Goal: Information Seeking & Learning: Find specific fact

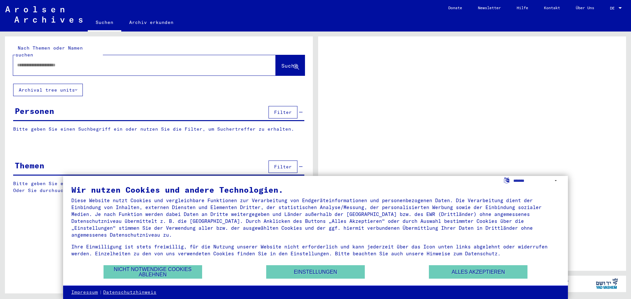
click at [30, 62] on input "text" at bounding box center [138, 65] width 243 height 7
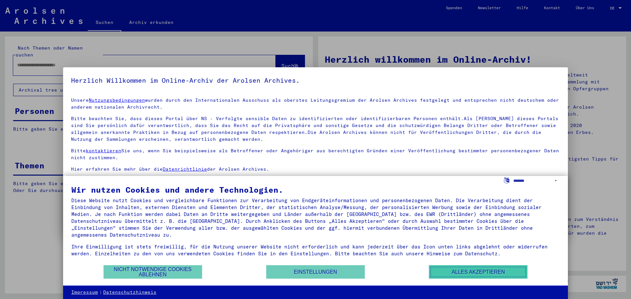
click at [470, 272] on button "Alles akzeptieren" at bounding box center [478, 272] width 99 height 13
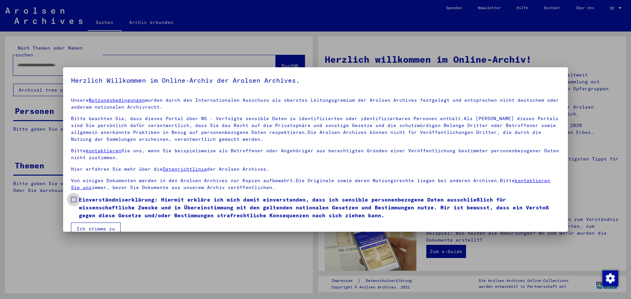
click at [73, 201] on span at bounding box center [73, 199] width 5 height 5
click at [81, 225] on button "Ich stimme zu" at bounding box center [96, 229] width 50 height 12
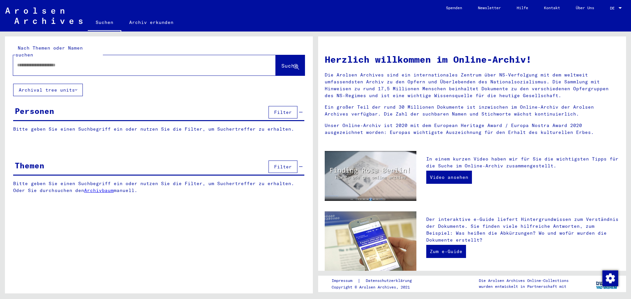
click at [59, 62] on div at bounding box center [134, 65] width 243 height 15
click at [43, 62] on input "text" at bounding box center [136, 65] width 239 height 7
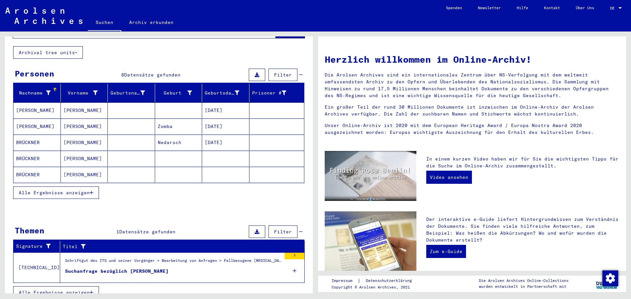
scroll to position [39, 0]
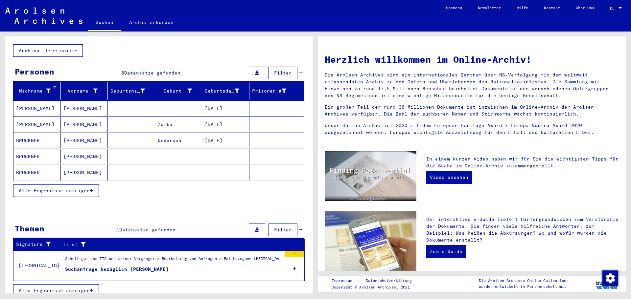
click at [34, 149] on mat-cell "BRÜCKNER" at bounding box center [36, 157] width 47 height 16
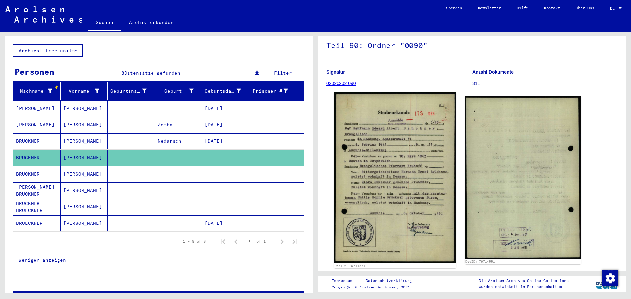
scroll to position [66, 0]
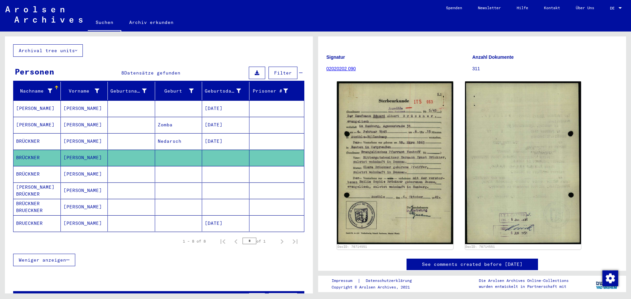
click at [74, 167] on mat-cell "[PERSON_NAME]" at bounding box center [84, 174] width 47 height 16
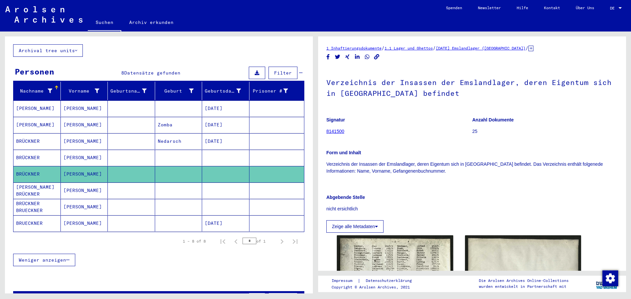
click at [74, 183] on mat-cell "[PERSON_NAME]" at bounding box center [84, 191] width 47 height 16
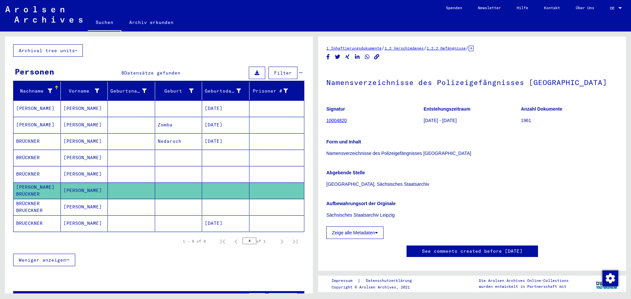
click at [74, 200] on mat-cell "[PERSON_NAME]" at bounding box center [84, 207] width 47 height 16
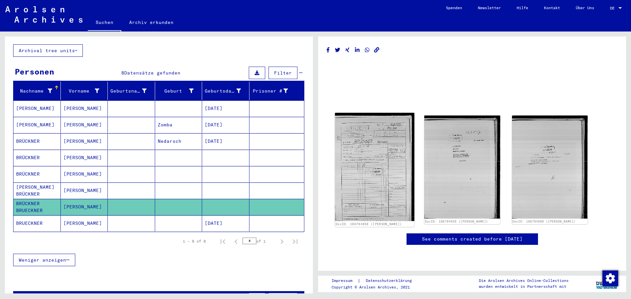
click at [372, 198] on img at bounding box center [375, 167] width 80 height 108
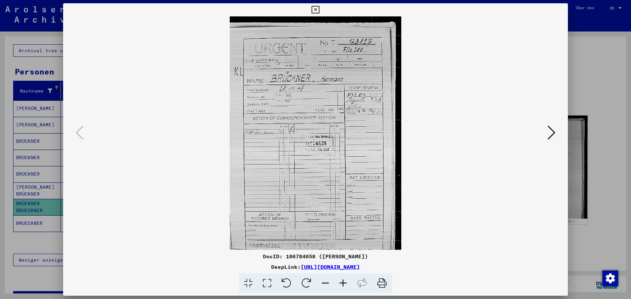
click at [316, 11] on icon at bounding box center [316, 10] width 8 height 8
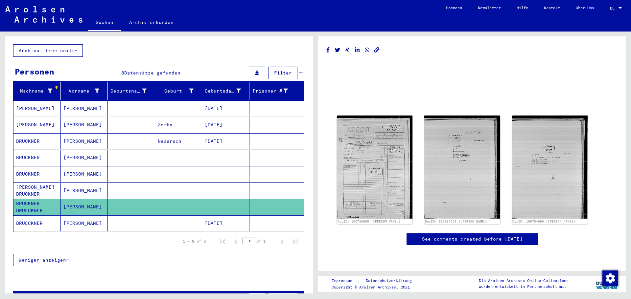
click at [71, 216] on mat-cell "[PERSON_NAME]" at bounding box center [84, 224] width 47 height 16
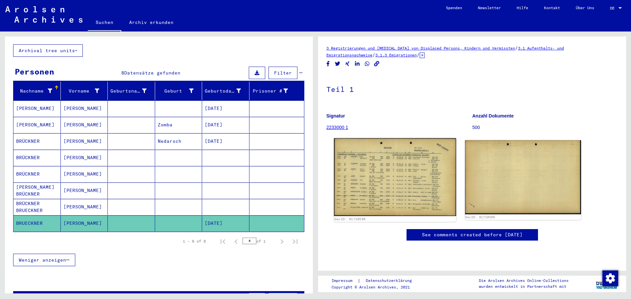
click at [406, 181] on img at bounding box center [395, 177] width 122 height 78
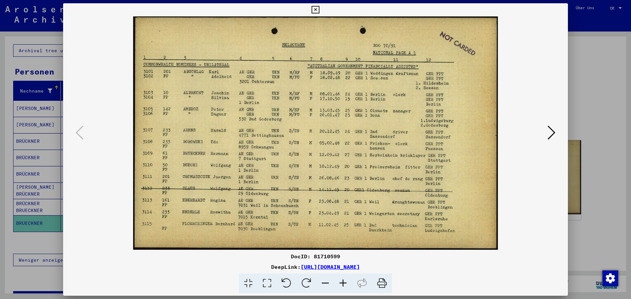
click at [314, 11] on icon at bounding box center [316, 10] width 8 height 8
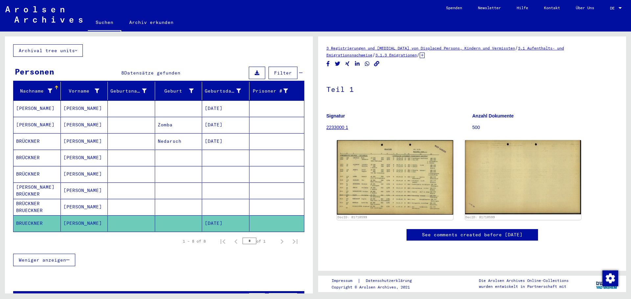
click at [34, 168] on mat-cell "BRÜCKNER" at bounding box center [36, 174] width 47 height 16
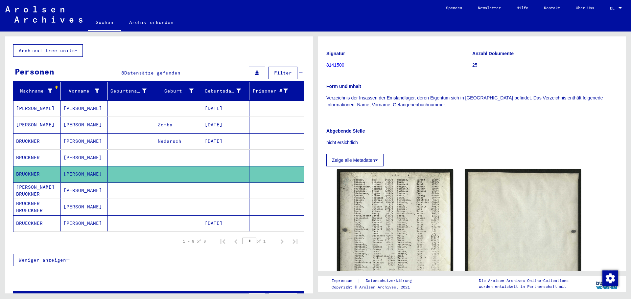
scroll to position [66, 0]
click at [26, 101] on mat-cell "[PERSON_NAME]" at bounding box center [36, 109] width 47 height 16
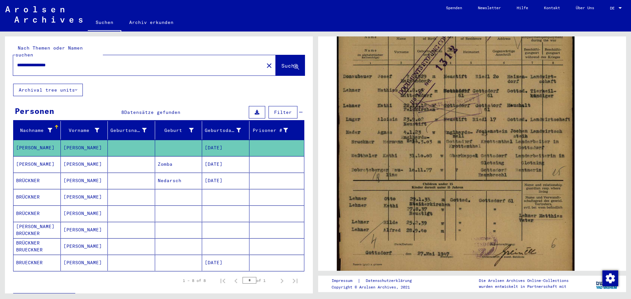
click at [40, 62] on input "**********" at bounding box center [138, 65] width 243 height 7
click at [281, 62] on span "Suche" at bounding box center [289, 65] width 16 height 7
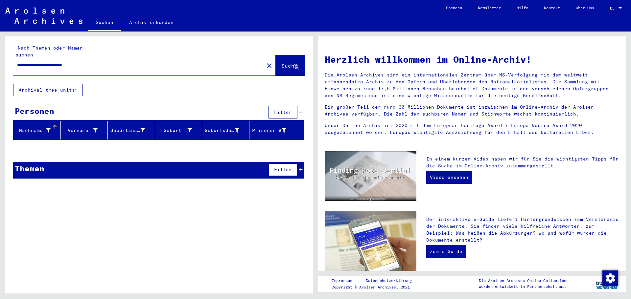
drag, startPoint x: 93, startPoint y: 59, endPoint x: 0, endPoint y: 52, distance: 93.6
click at [0, 52] on div "**********" at bounding box center [158, 163] width 316 height 262
type input "**********"
